Goal: Task Accomplishment & Management: Manage account settings

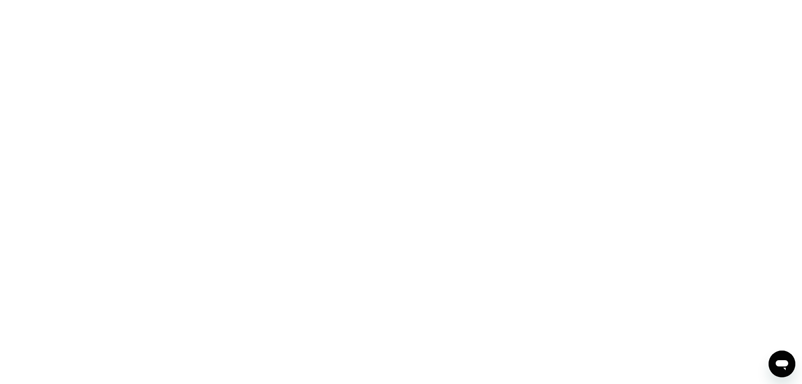
drag, startPoint x: 47, startPoint y: 41, endPoint x: 43, endPoint y: 5, distance: 36.1
click at [47, 36] on div at bounding box center [401, 192] width 802 height 384
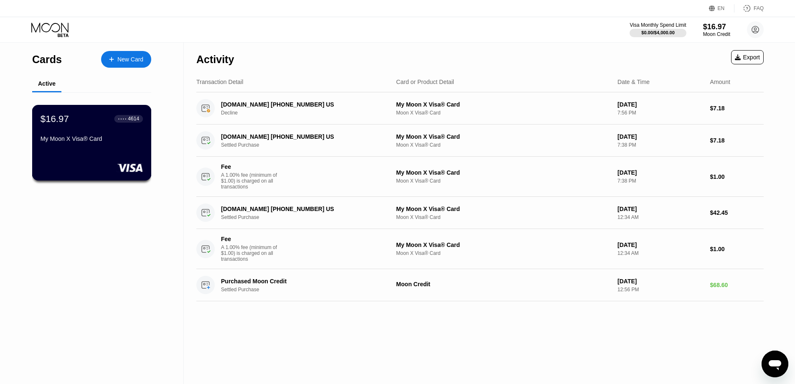
click at [70, 138] on div "My Moon X Visa® Card" at bounding box center [92, 138] width 102 height 7
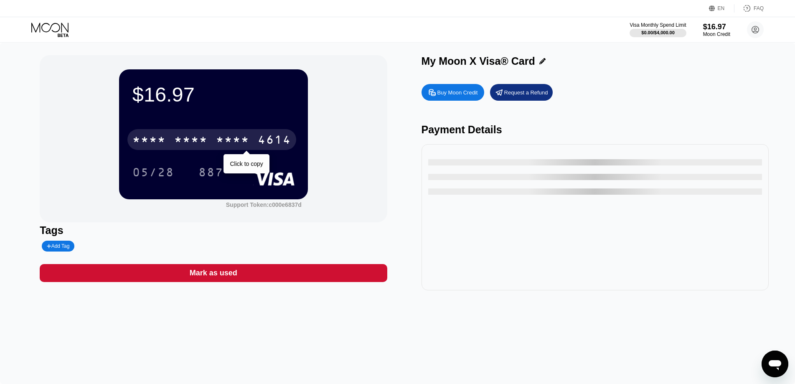
click at [208, 137] on div "* * * * * * * * * * * * 4614" at bounding box center [211, 139] width 169 height 21
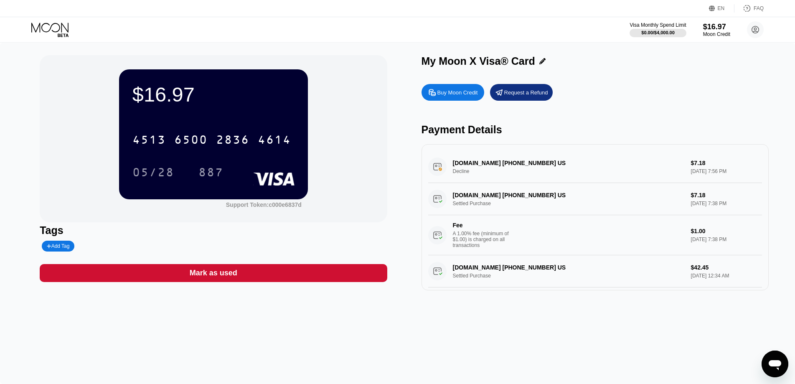
click at [55, 28] on icon at bounding box center [50, 30] width 39 height 15
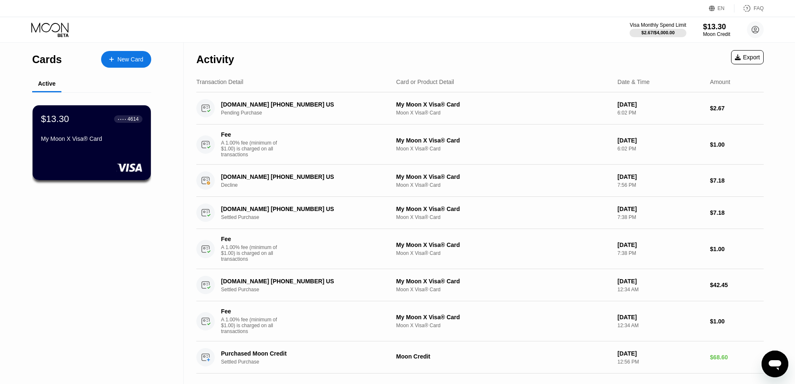
click at [398, 33] on div "Visa Monthly Spend Limit $2.67 / $4,000.00 $13.30 Moon Credit [EMAIL_ADDRESS][D…" at bounding box center [397, 29] width 795 height 25
click at [253, 26] on div "Visa Monthly Spend Limit $2.67 / $4,000.00 $13.30 Moon Credit [EMAIL_ADDRESS][D…" at bounding box center [397, 29] width 795 height 25
